Goal: Task Accomplishment & Management: Use online tool/utility

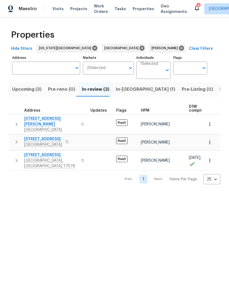
click at [126, 92] on span "In-reno (1)" at bounding box center [145, 89] width 59 height 8
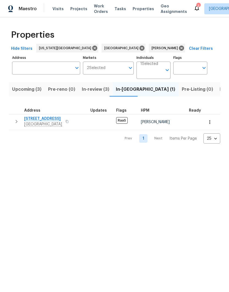
click at [34, 120] on span "[STREET_ADDRESS]" at bounding box center [43, 118] width 38 height 5
click at [36, 120] on span "[STREET_ADDRESS]" at bounding box center [43, 118] width 38 height 5
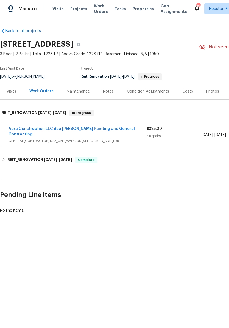
click at [36, 129] on link "Aura Construction LLC dba Logan's Painting and General Contracting" at bounding box center [72, 131] width 126 height 9
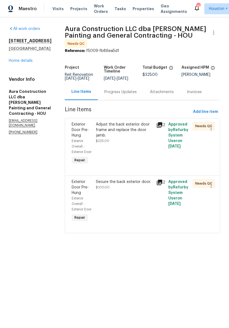
click at [143, 148] on div "Adjust the back exterior door frame and replace the door jamb. $225.00" at bounding box center [124, 143] width 60 height 47
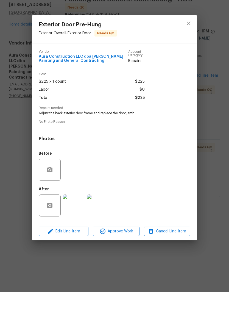
click at [73, 231] on img at bounding box center [74, 242] width 22 height 22
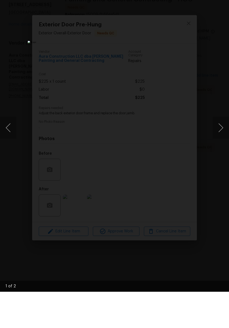
click at [221, 153] on button "Next image" at bounding box center [220, 164] width 16 height 22
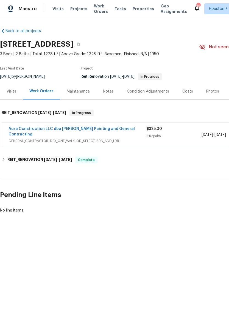
click at [30, 129] on link "Aura Construction LLC dba [PERSON_NAME] Painting and General Contracting" at bounding box center [72, 131] width 126 height 9
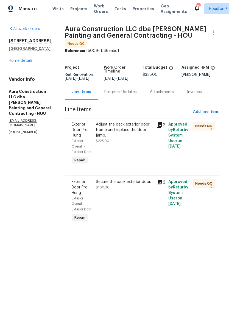
click at [139, 151] on div "Adjust the back exterior door frame and replace the door jamb. $225.00" at bounding box center [124, 143] width 60 height 47
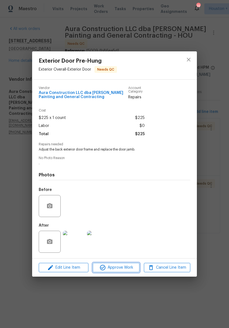
click at [125, 269] on span "Approve Work" at bounding box center [115, 267] width 43 height 7
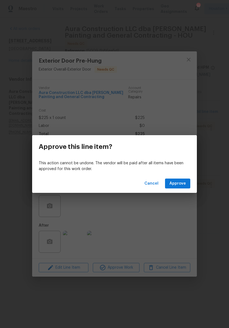
click at [182, 185] on span "Approve" at bounding box center [177, 183] width 16 height 7
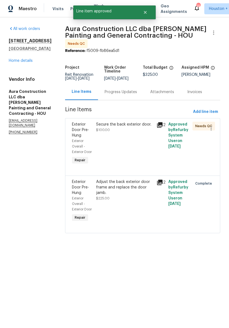
click at [138, 154] on div "Secure the back exterior door. $100.00" at bounding box center [124, 143] width 60 height 47
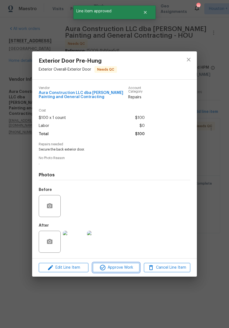
click at [129, 270] on span "Approve Work" at bounding box center [115, 267] width 43 height 7
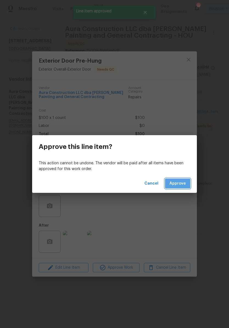
click at [189, 185] on button "Approve" at bounding box center [177, 183] width 25 height 10
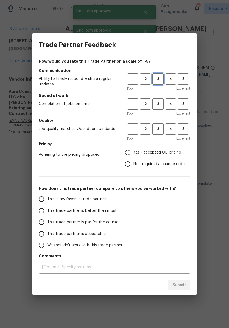
click at [156, 82] on button "3" at bounding box center [157, 78] width 11 height 11
click at [161, 104] on span "3" at bounding box center [158, 104] width 10 height 6
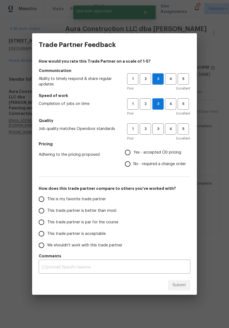
click at [159, 134] on button "3" at bounding box center [157, 128] width 11 height 11
click at [160, 151] on span "Yes - accepted OD pricing" at bounding box center [157, 153] width 48 height 6
click at [133, 151] on input "Yes - accepted OD pricing" at bounding box center [128, 153] width 12 height 12
radio input "true"
click at [42, 198] on input "This is my favorite trade partner" at bounding box center [42, 199] width 12 height 12
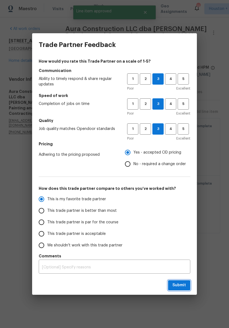
click at [183, 285] on span "Submit" at bounding box center [178, 285] width 13 height 7
radio input "true"
radio input "false"
